Goal: Task Accomplishment & Management: Manage account settings

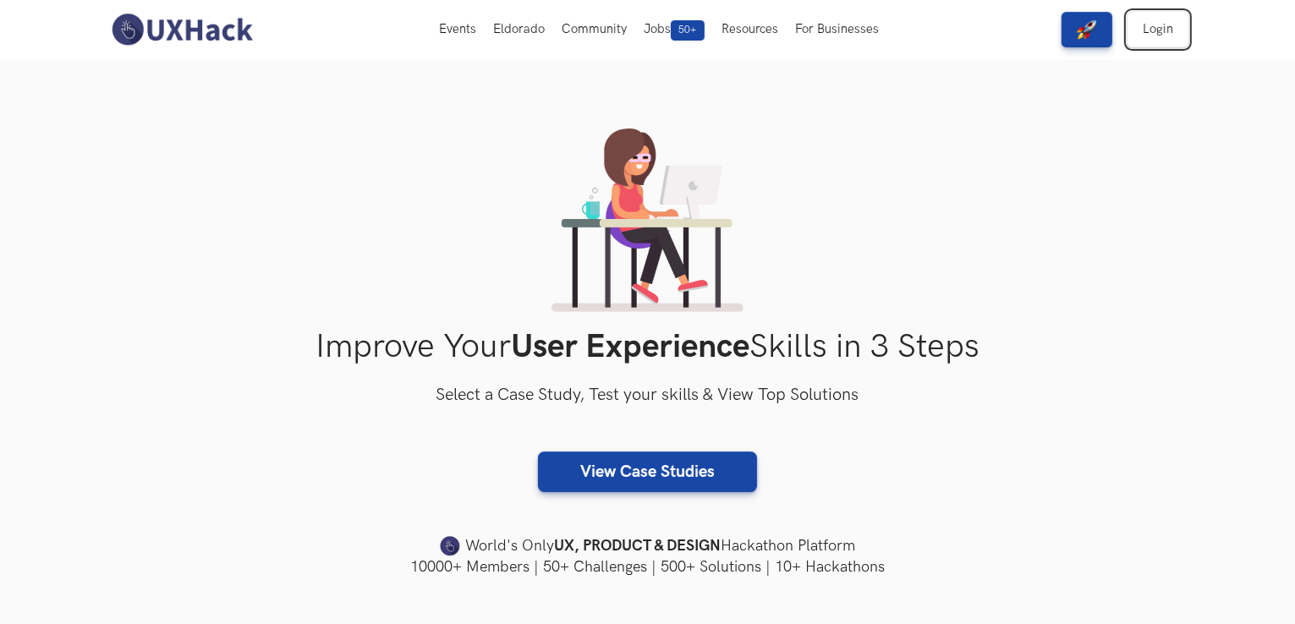
click at [1150, 34] on link "Login" at bounding box center [1158, 30] width 61 height 36
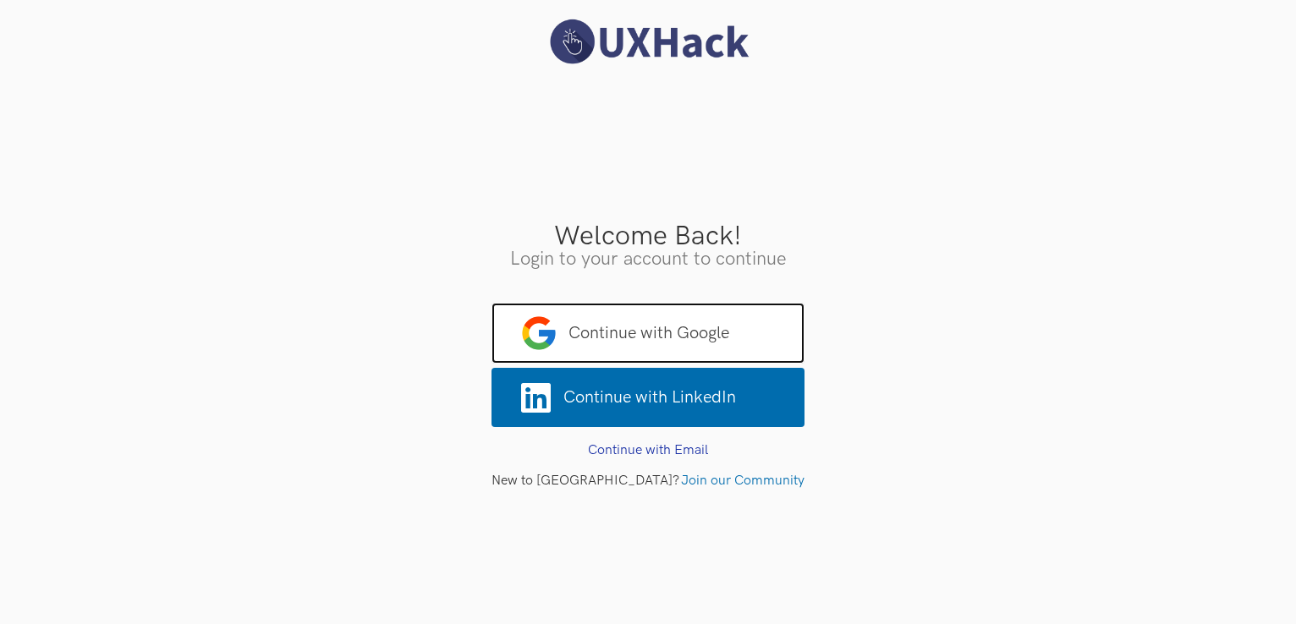
click at [683, 333] on span "Continue with Google" at bounding box center [647, 333] width 313 height 61
